Goal: Find specific page/section: Find specific page/section

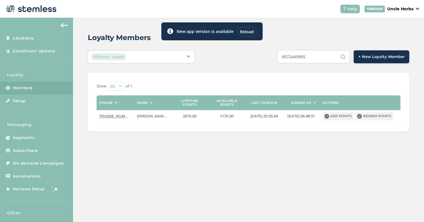
drag, startPoint x: 315, startPoint y: 55, endPoint x: 275, endPoint y: 54, distance: 39.8
click at [275, 54] on div "9072449965 + New Loyalty Member" at bounding box center [316, 56] width 188 height 13
type input "9072998641"
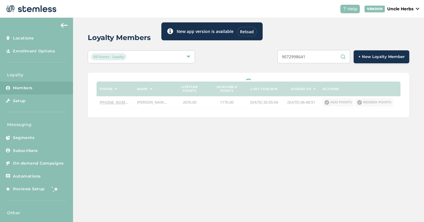
click at [315, 55] on input "9072998641" at bounding box center [313, 56] width 73 height 13
drag, startPoint x: 312, startPoint y: 57, endPoint x: 282, endPoint y: 57, distance: 30.0
click at [282, 57] on input "9072998641" at bounding box center [313, 56] width 73 height 13
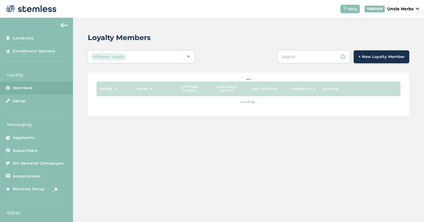
click at [297, 55] on input "text" at bounding box center [313, 56] width 73 height 13
click at [297, 57] on input "text" at bounding box center [313, 56] width 73 height 13
paste input "9072998641"
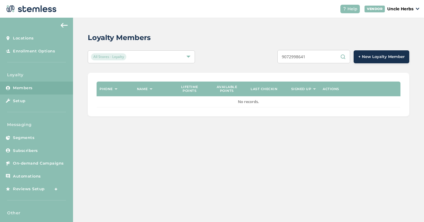
type input "9072998641"
click at [324, 56] on input "9072998641" at bounding box center [313, 56] width 73 height 13
click at [34, 149] on span "Subscribers" at bounding box center [25, 151] width 25 height 6
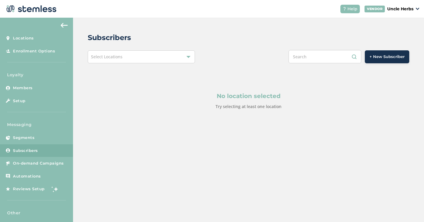
click at [189, 56] on div at bounding box center [188, 57] width 4 height 4
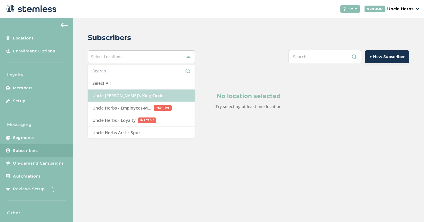
scroll to position [26, 0]
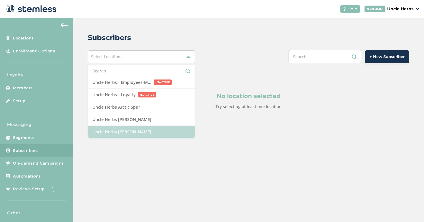
click at [156, 134] on li "Uncle Herbs Homer" at bounding box center [141, 132] width 107 height 12
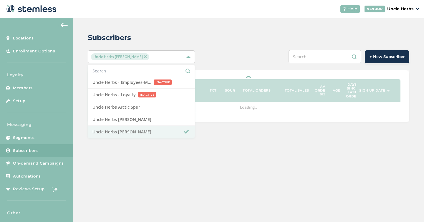
click at [307, 58] on input "text" at bounding box center [325, 56] width 73 height 13
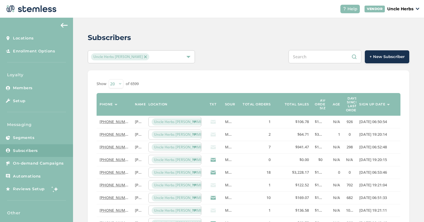
paste input "9072998641"
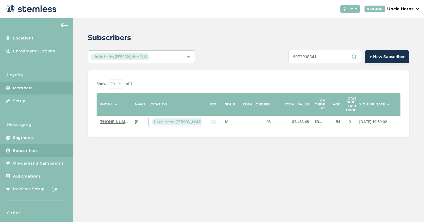
type input "9072998641"
click at [32, 85] on span "Members" at bounding box center [23, 88] width 20 height 6
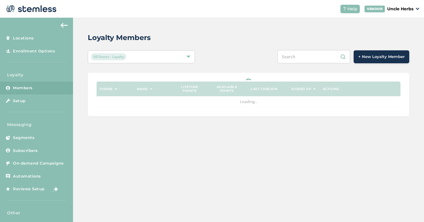
click at [305, 57] on input "text" at bounding box center [313, 56] width 73 height 13
paste input "9072998641"
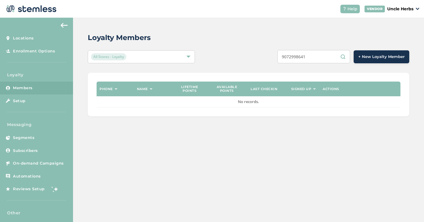
click at [315, 57] on input "9072998641" at bounding box center [313, 56] width 73 height 13
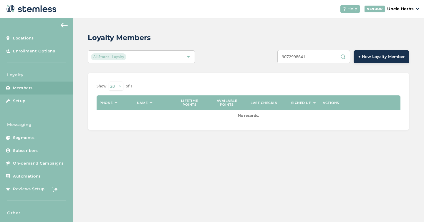
click at [316, 54] on input "9072998641" at bounding box center [313, 56] width 73 height 13
drag, startPoint x: 317, startPoint y: 56, endPoint x: 272, endPoint y: 56, distance: 44.8
click at [272, 56] on div "9072998641 + New Loyalty Member" at bounding box center [316, 56] width 188 height 13
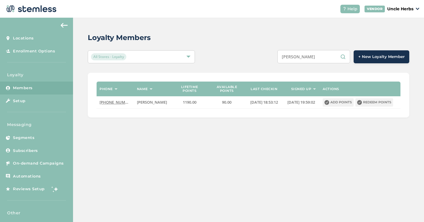
click at [315, 54] on input "cousin jeff" at bounding box center [313, 56] width 73 height 13
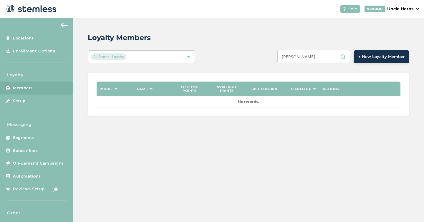
type input "cousin jeff"
click at [378, 100] on td "No records." at bounding box center [249, 101] width 304 height 11
click at [318, 55] on input "cousin jeff" at bounding box center [313, 56] width 73 height 13
click at [32, 152] on span "Subscribers" at bounding box center [25, 151] width 25 height 6
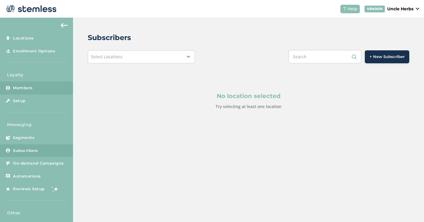
click at [28, 87] on span "Members" at bounding box center [23, 88] width 20 height 6
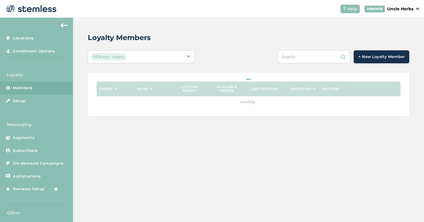
click at [320, 58] on input "text" at bounding box center [313, 56] width 73 height 13
paste input "9072998641"
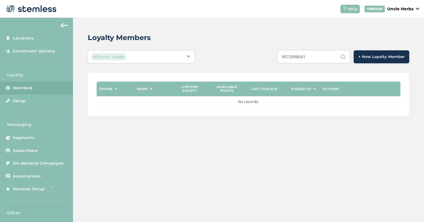
type input "9072998641"
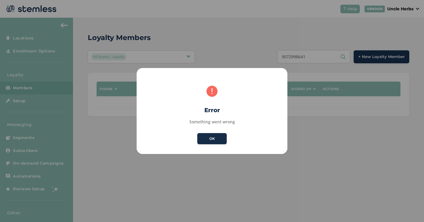
click at [210, 140] on button "OK" at bounding box center [211, 138] width 29 height 11
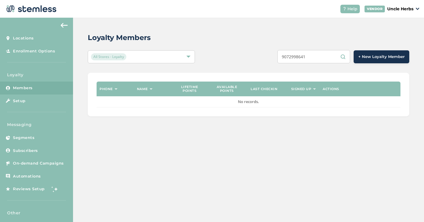
click at [314, 58] on input "9072998641" at bounding box center [313, 56] width 73 height 13
